Goal: Task Accomplishment & Management: Manage account settings

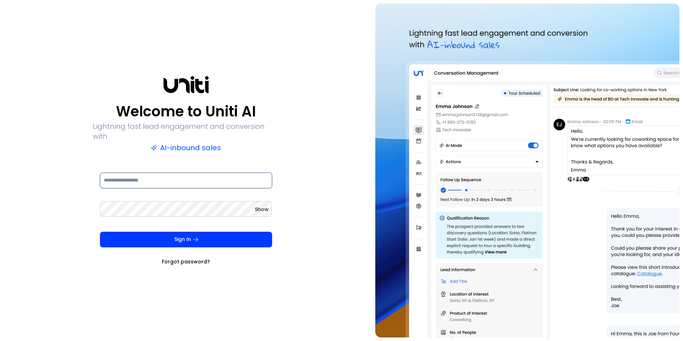
click at [132, 175] on input at bounding box center [186, 180] width 172 height 16
type input "**********"
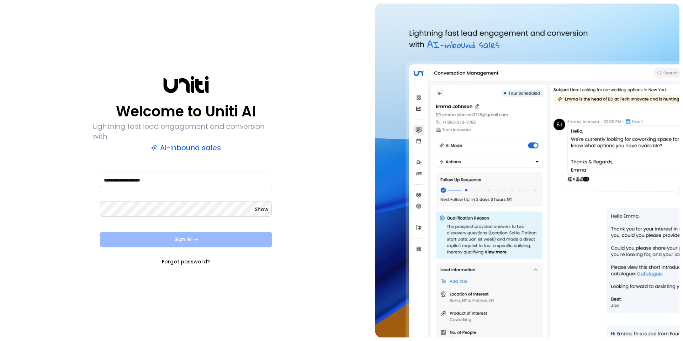
click at [164, 234] on button "Sign In" at bounding box center [186, 239] width 172 height 16
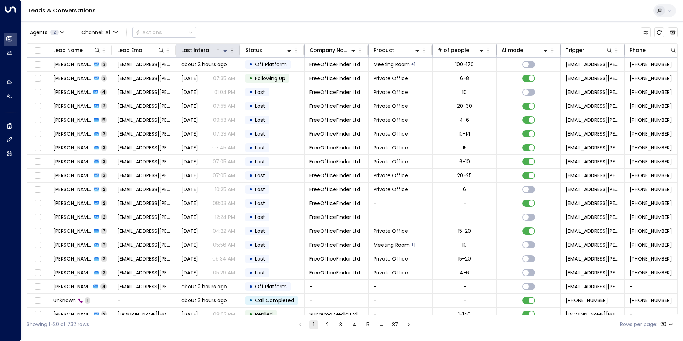
click at [214, 49] on div "Last Interacted" at bounding box center [198, 50] width 34 height 9
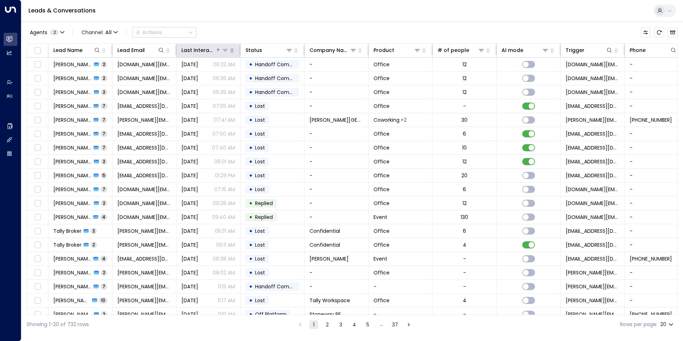
click at [213, 50] on div "Last Interacted" at bounding box center [198, 50] width 34 height 9
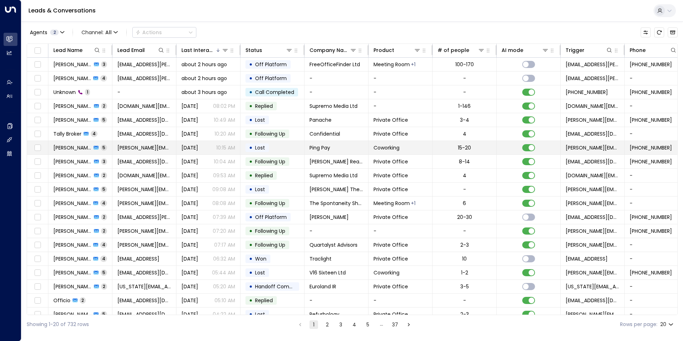
scroll to position [23, 0]
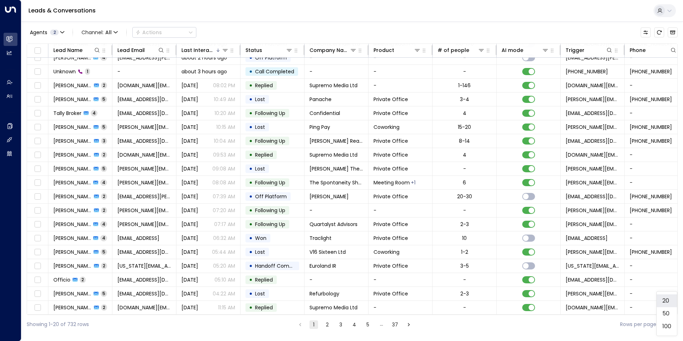
click at [671, 325] on body "Overview Leads & Conversations Leads & Conversations Analytics Analytics Agents…" at bounding box center [341, 167] width 683 height 334
click at [665, 320] on li "100" at bounding box center [666, 326] width 20 height 13
type input "***"
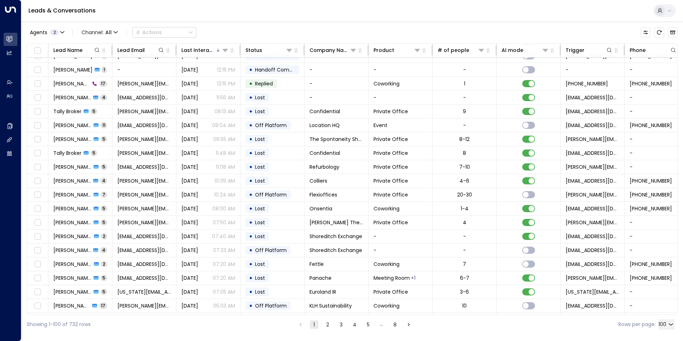
scroll to position [1132, 0]
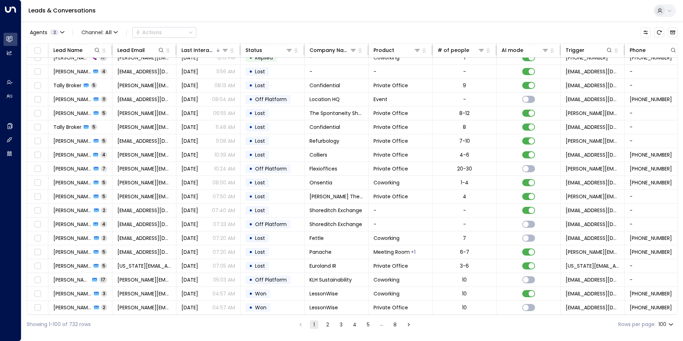
click at [326, 320] on li "2" at bounding box center [327, 324] width 9 height 9
click at [327, 325] on button "2" at bounding box center [327, 324] width 9 height 9
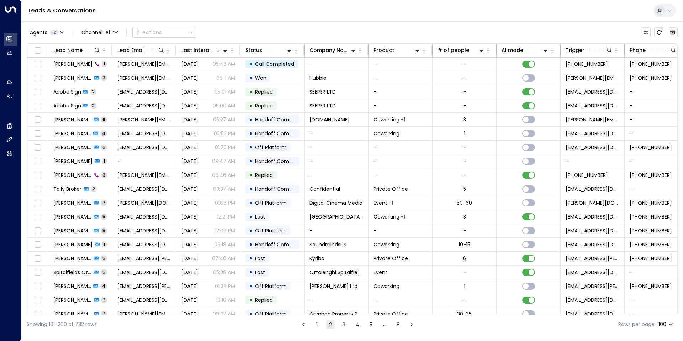
scroll to position [443, 0]
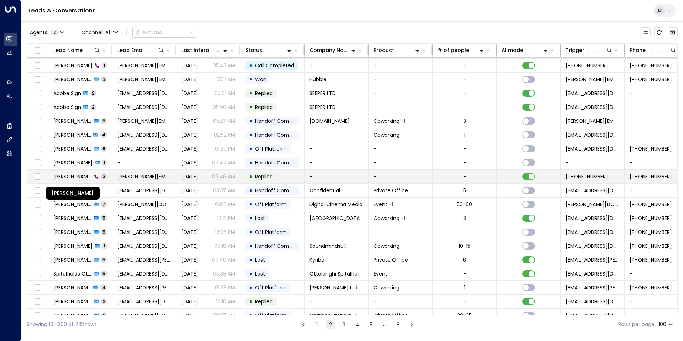
click at [78, 178] on span "[PERSON_NAME]" at bounding box center [72, 176] width 38 height 7
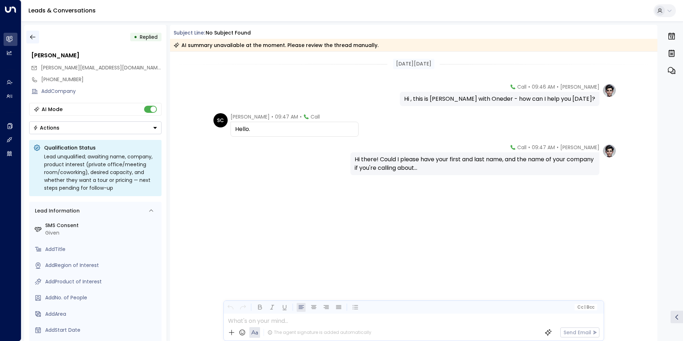
click at [33, 38] on icon "button" at bounding box center [32, 36] width 7 height 7
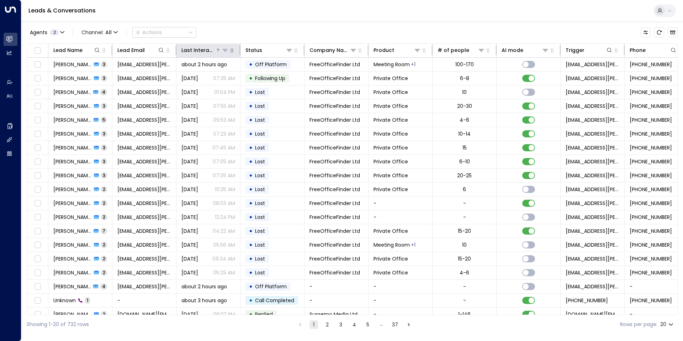
click at [190, 46] on div "Last Interacted" at bounding box center [198, 50] width 34 height 9
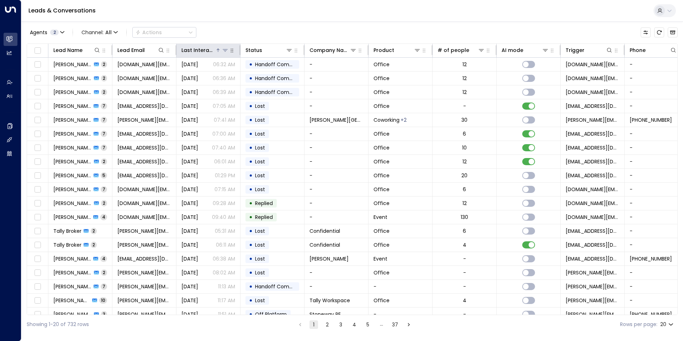
click at [193, 47] on div "Last Interacted" at bounding box center [198, 50] width 34 height 9
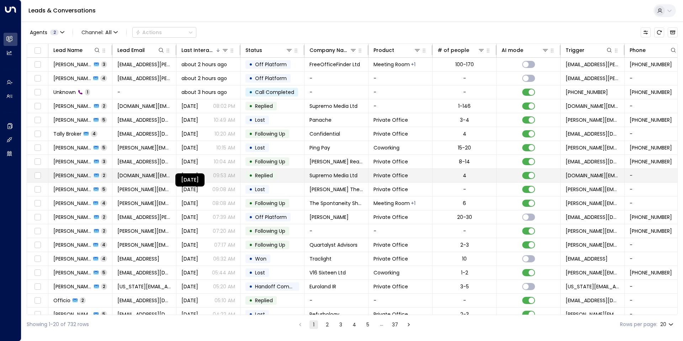
scroll to position [23, 0]
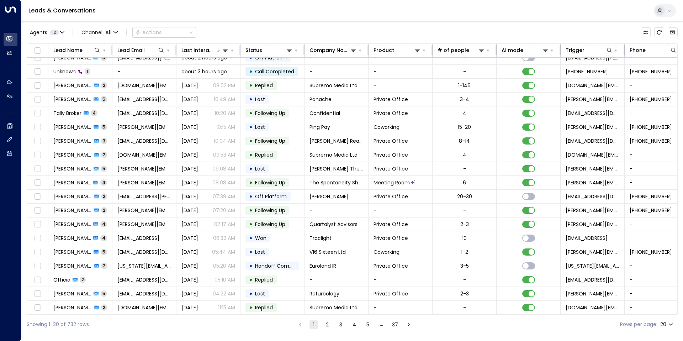
click at [675, 322] on div "Showing 1-20 of 732 rows 1 2 3 4 5 … 37 Rows per page: 20 **" at bounding box center [352, 324] width 651 height 19
click at [670, 323] on body "Overview Leads & Conversations Leads & Conversations Analytics Analytics Agents…" at bounding box center [341, 167] width 683 height 334
click at [667, 323] on li "100" at bounding box center [666, 326] width 20 height 13
type input "***"
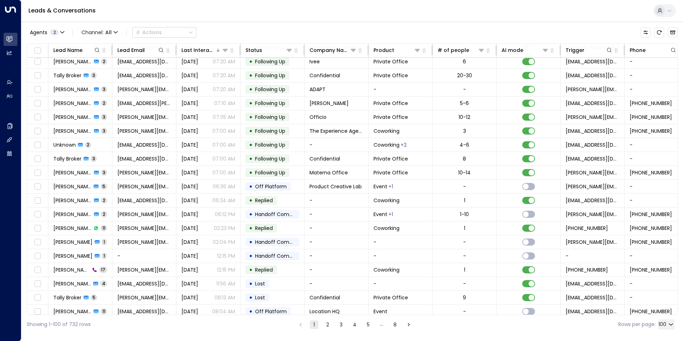
scroll to position [1132, 0]
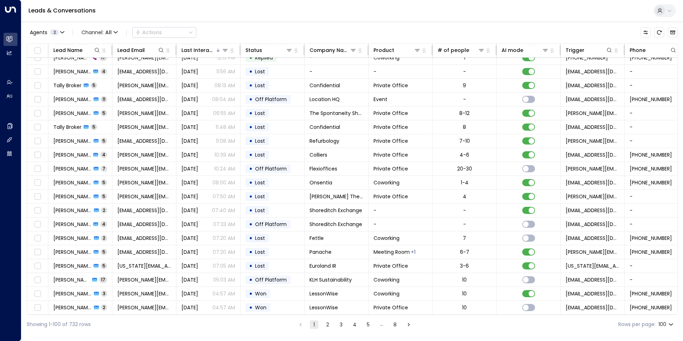
click at [325, 323] on button "2" at bounding box center [327, 324] width 9 height 9
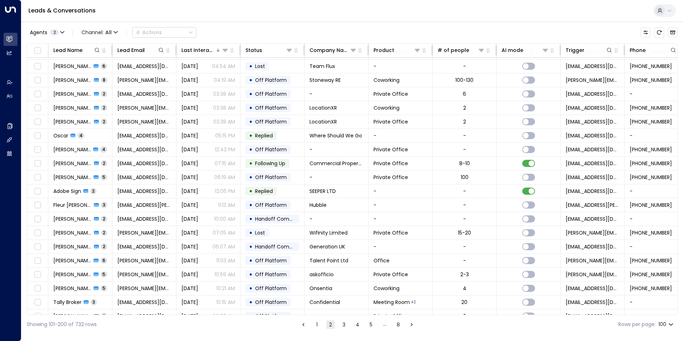
scroll to position [1132, 0]
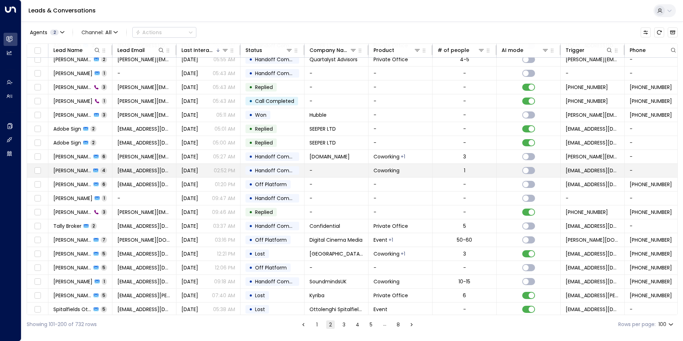
scroll to position [408, 0]
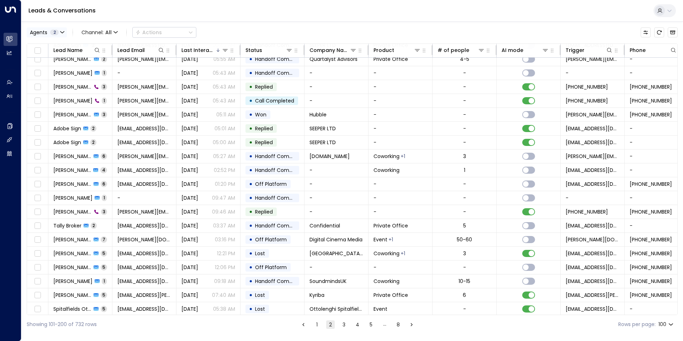
click at [65, 33] on button "Agents 2" at bounding box center [47, 32] width 40 height 10
click at [64, 31] on div at bounding box center [341, 170] width 683 height 341
click at [115, 32] on icon "button" at bounding box center [115, 32] width 4 height 4
click at [115, 33] on div at bounding box center [341, 170] width 683 height 341
click at [103, 31] on span "Channel: All" at bounding box center [100, 32] width 42 height 10
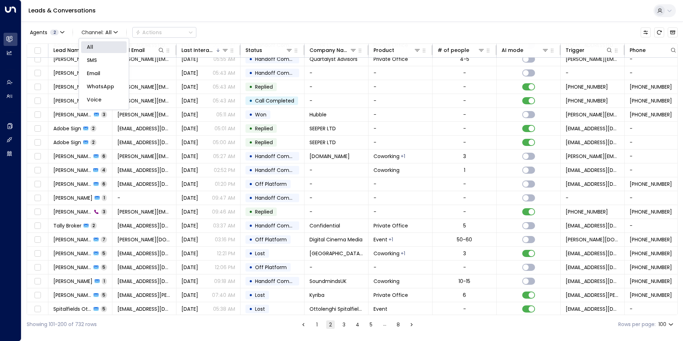
click at [207, 5] on div at bounding box center [341, 170] width 683 height 341
